Goal: Information Seeking & Learning: Learn about a topic

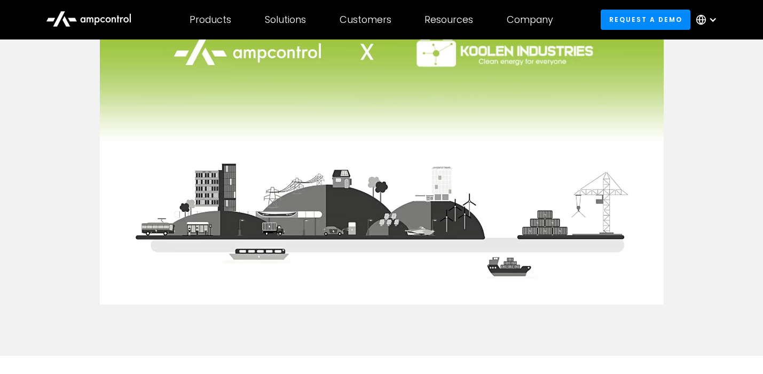
scroll to position [715, 0]
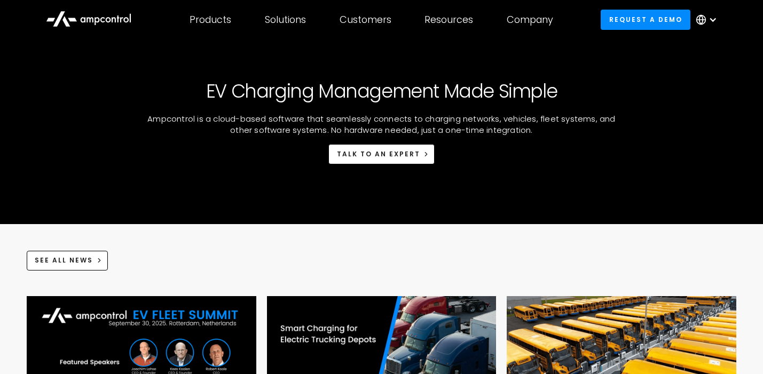
click at [90, 19] on icon at bounding box center [88, 18] width 85 height 26
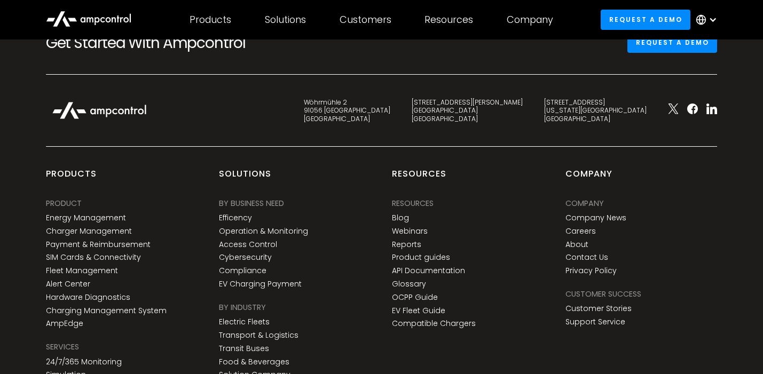
scroll to position [1244, 0]
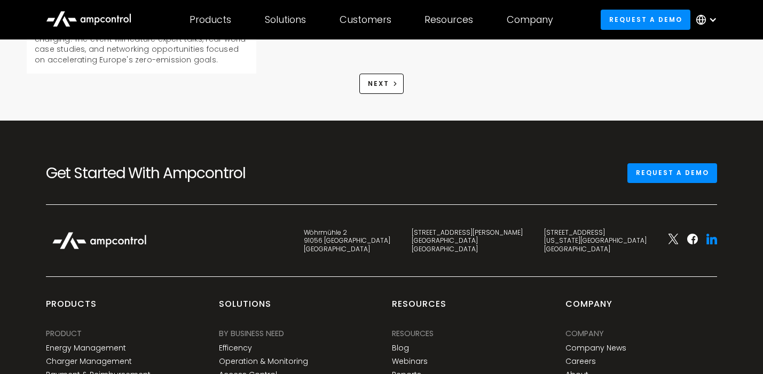
click at [716, 237] on icon at bounding box center [714, 240] width 7 height 7
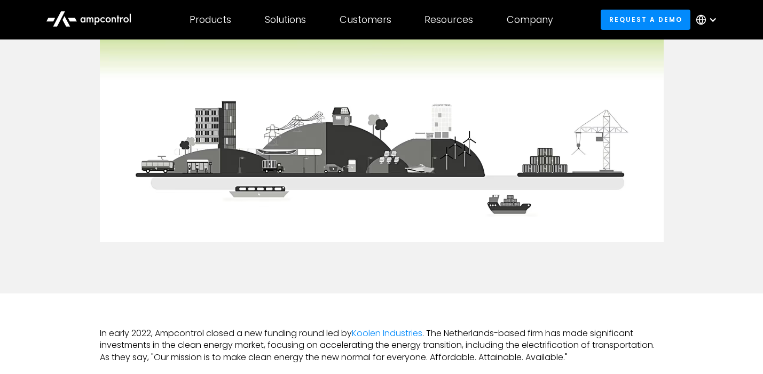
scroll to position [453, 0]
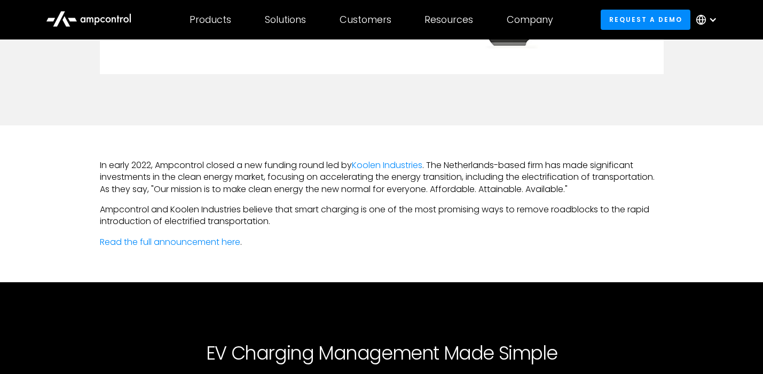
drag, startPoint x: 308, startPoint y: 224, endPoint x: 314, endPoint y: 222, distance: 6.5
click at [309, 224] on p "Ampcontrol and Koolen Industries believe that smart charging is one of the most…" at bounding box center [382, 216] width 564 height 24
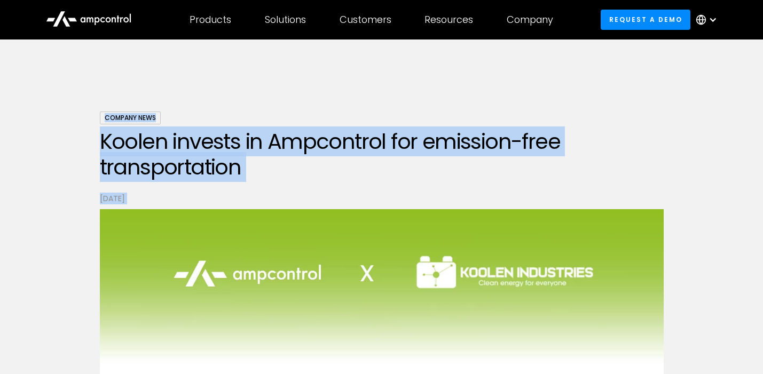
scroll to position [0, 0]
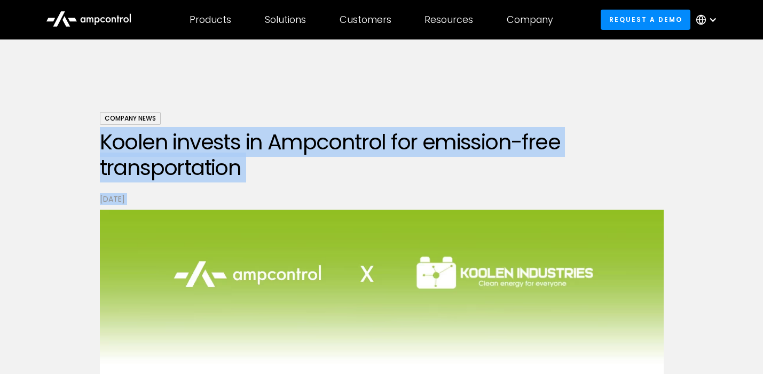
copy div "Koolen invests in Ampcontrol for emission-free transportation January 13, 2025 …"
drag, startPoint x: 356, startPoint y: 211, endPoint x: 96, endPoint y: 127, distance: 273.9
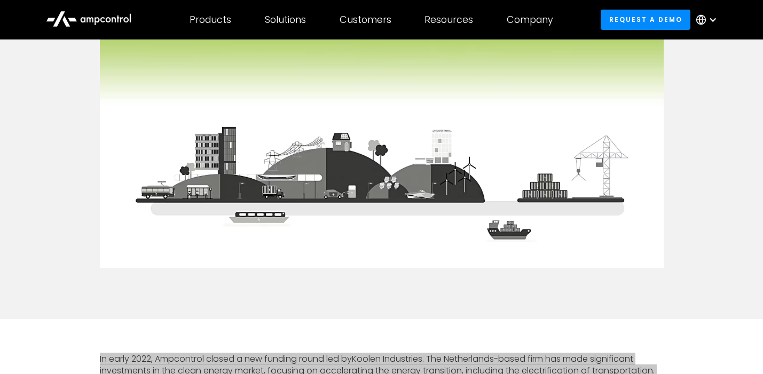
scroll to position [257, 0]
